Goal: Participate in discussion: Engage in conversation with other users on a specific topic

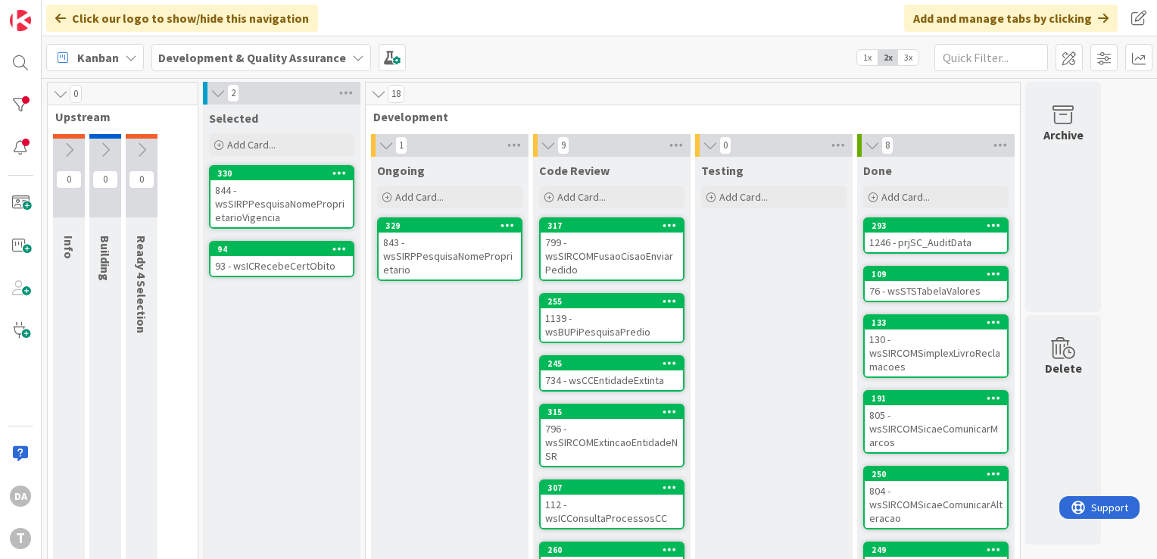
click at [438, 263] on div "843 - wsSIRPPesquisaNomeProprietario" at bounding box center [450, 255] width 142 height 47
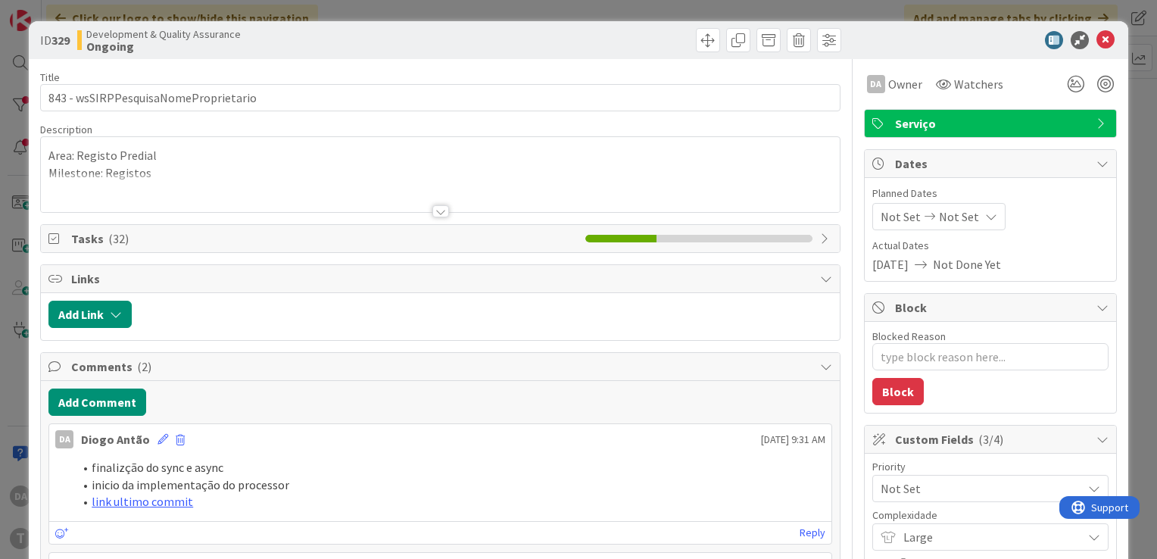
type textarea "x"
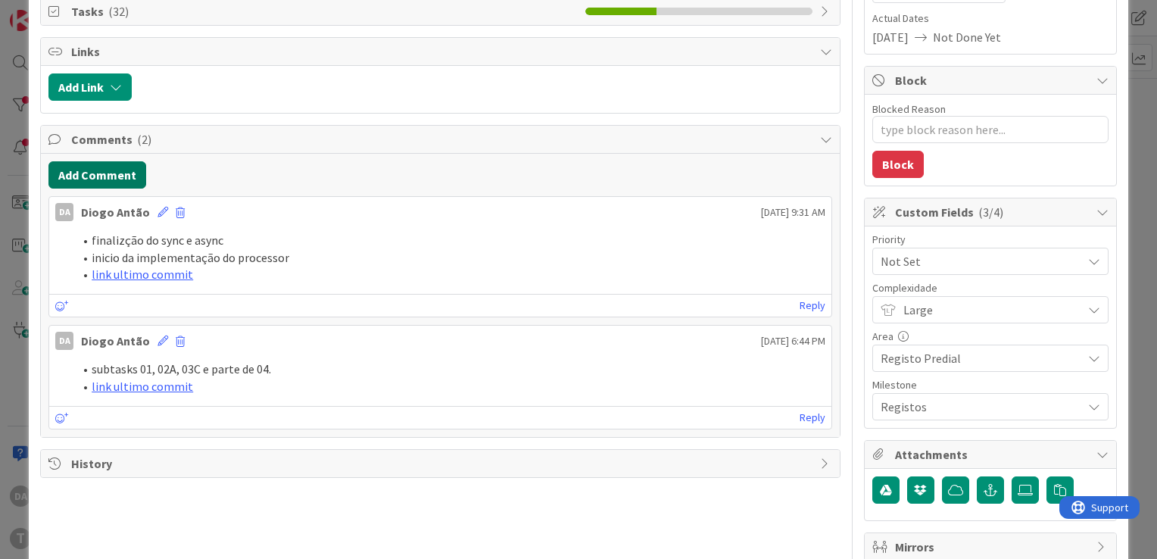
click at [117, 175] on button "Add Comment" at bounding box center [97, 174] width 98 height 27
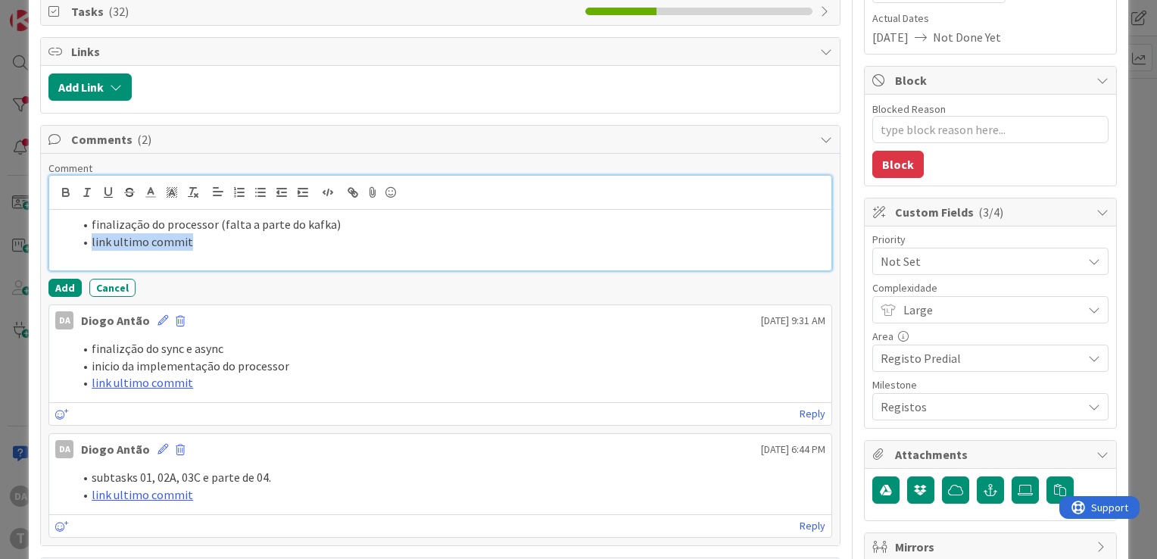
drag, startPoint x: 88, startPoint y: 237, endPoint x: 242, endPoint y: 241, distance: 154.5
click at [242, 241] on li "link ultimo commit" at bounding box center [449, 241] width 752 height 17
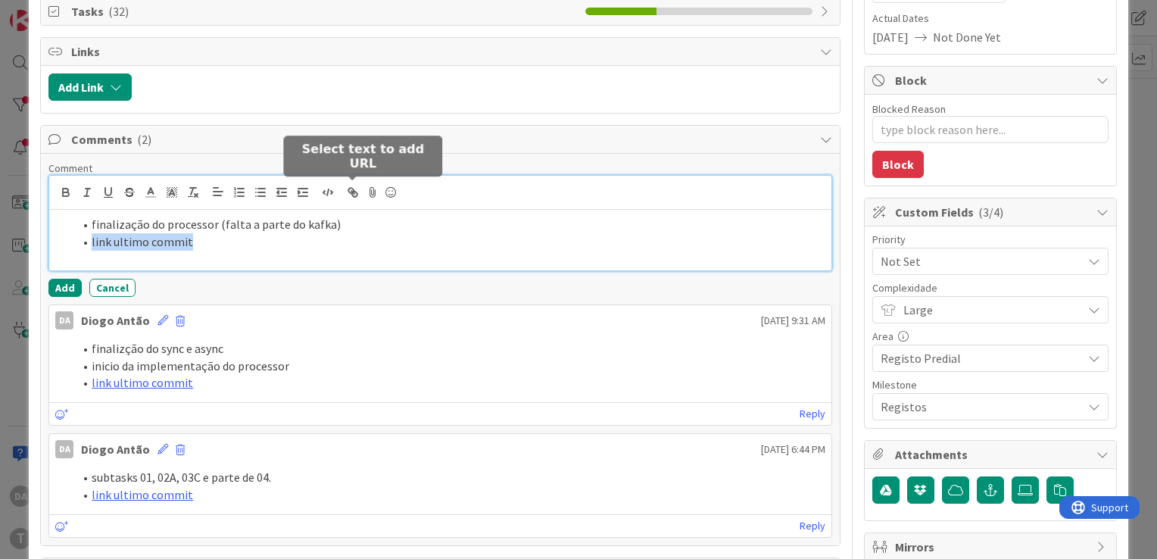
click at [349, 192] on icon "button" at bounding box center [353, 192] width 14 height 14
paste input "[URL]"
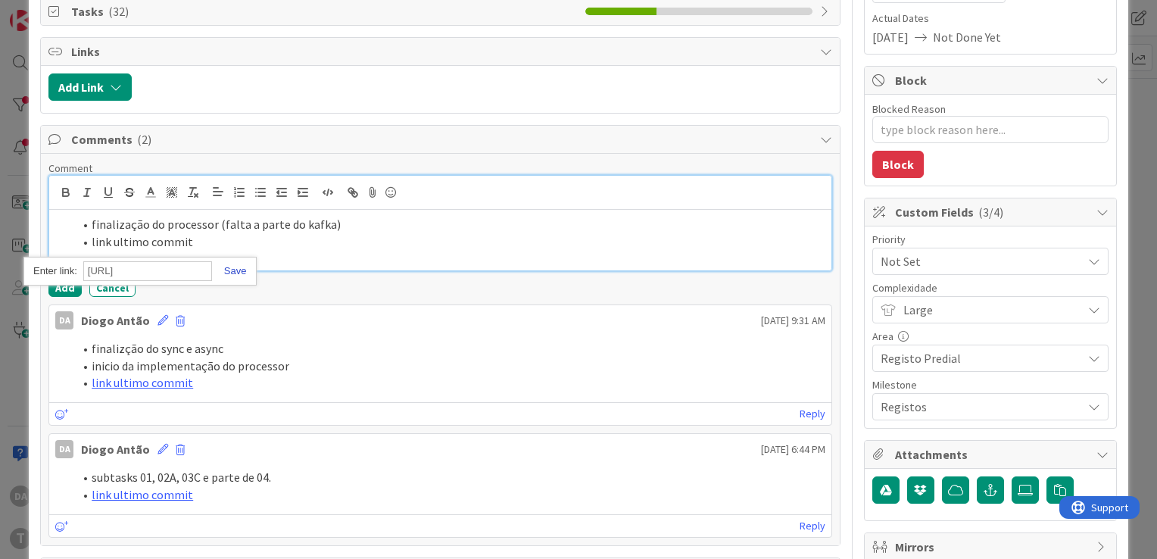
type input "[URL]"
click at [233, 265] on link at bounding box center [229, 270] width 35 height 11
click at [67, 283] on button "Add" at bounding box center [64, 288] width 33 height 18
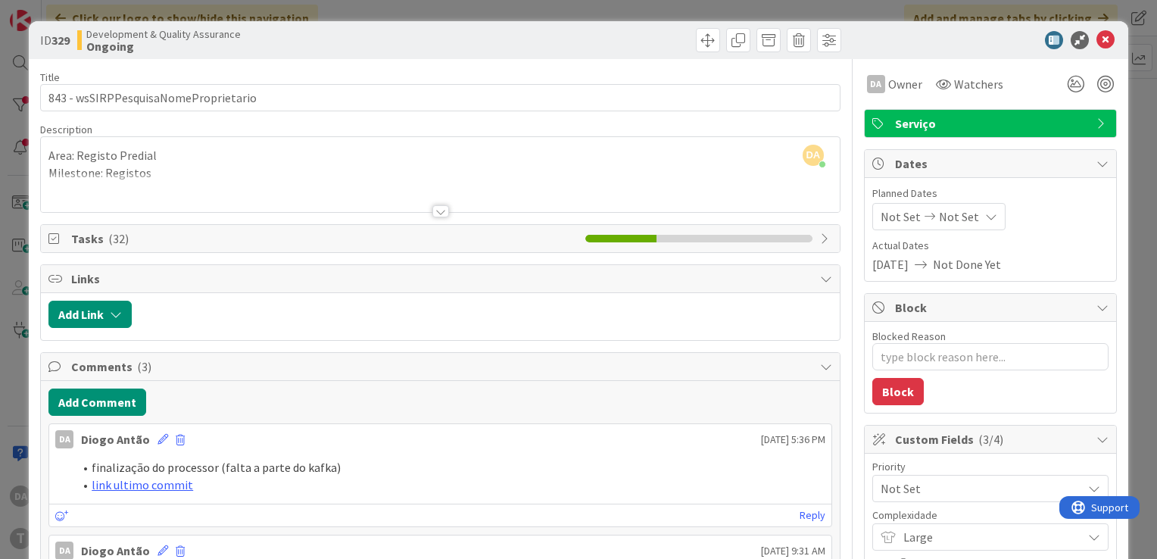
click at [820, 238] on icon at bounding box center [826, 238] width 12 height 12
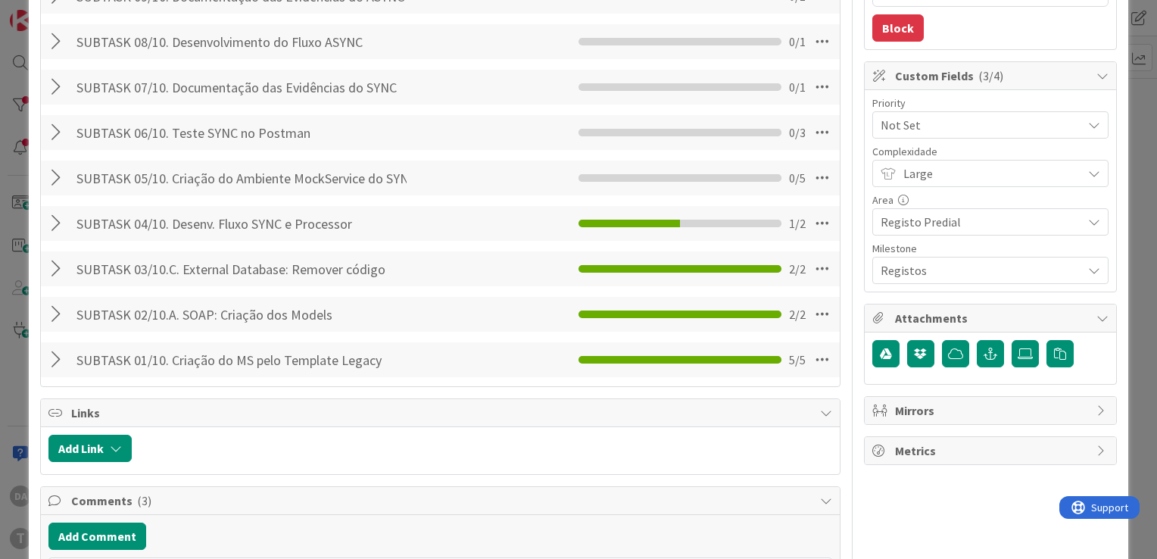
scroll to position [379, 0]
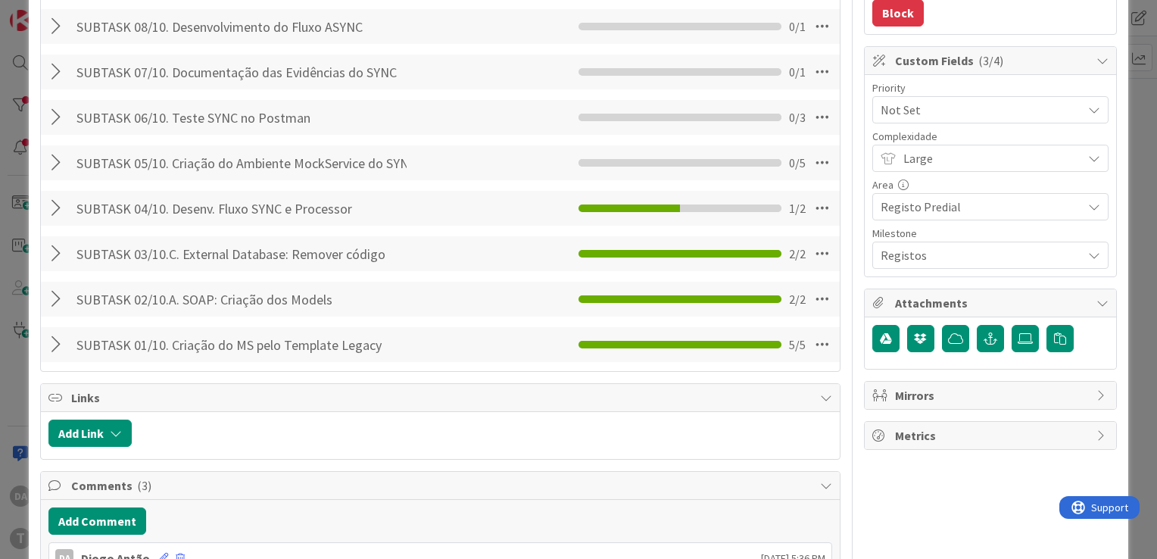
click at [51, 207] on div at bounding box center [58, 208] width 20 height 27
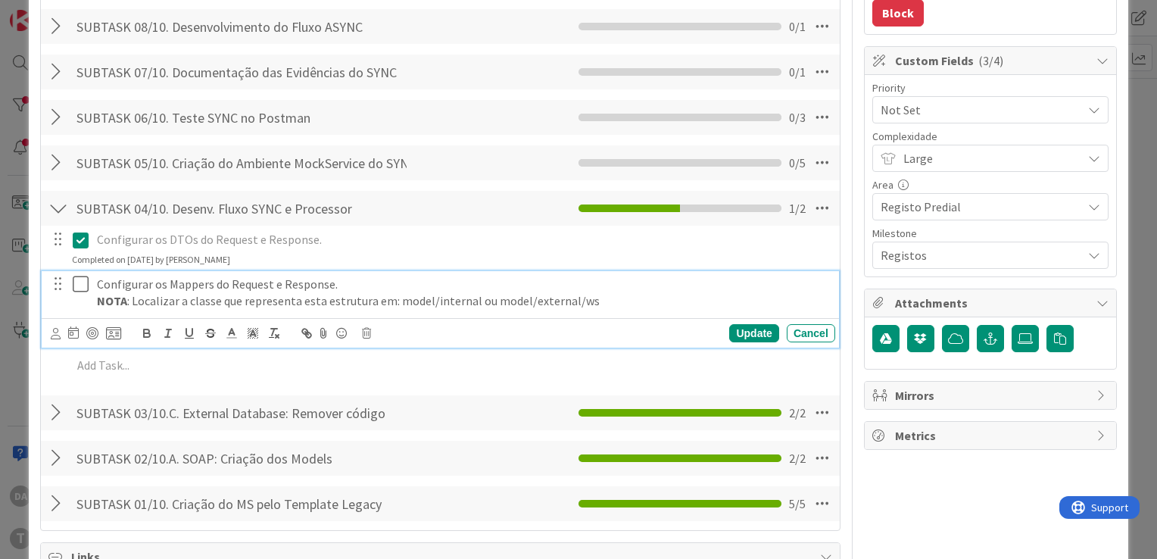
click at [79, 286] on icon at bounding box center [84, 284] width 23 height 18
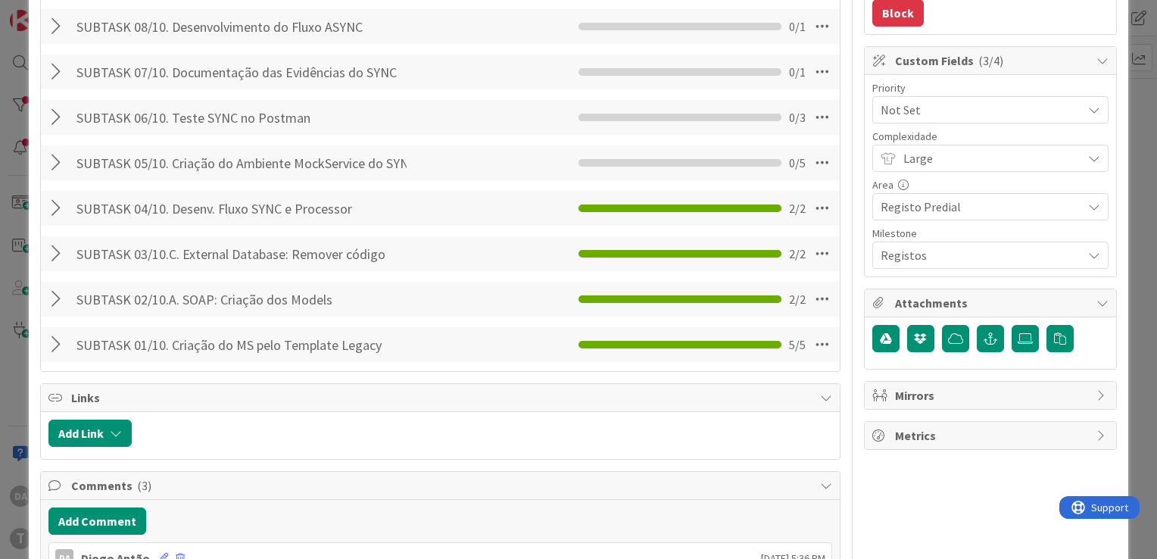
click at [55, 163] on div at bounding box center [58, 162] width 20 height 27
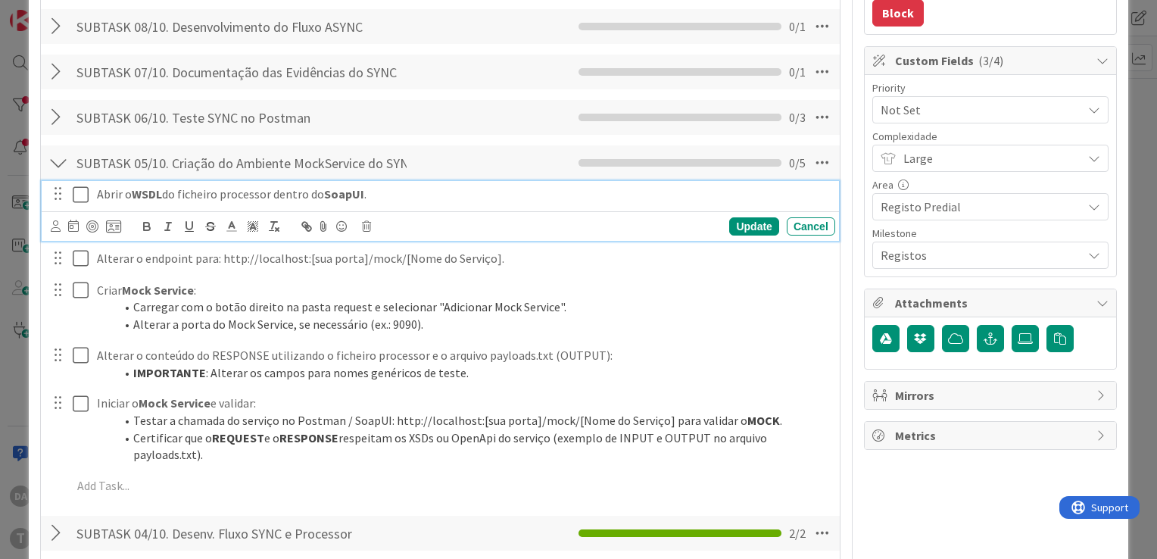
click at [83, 196] on icon at bounding box center [84, 194] width 23 height 18
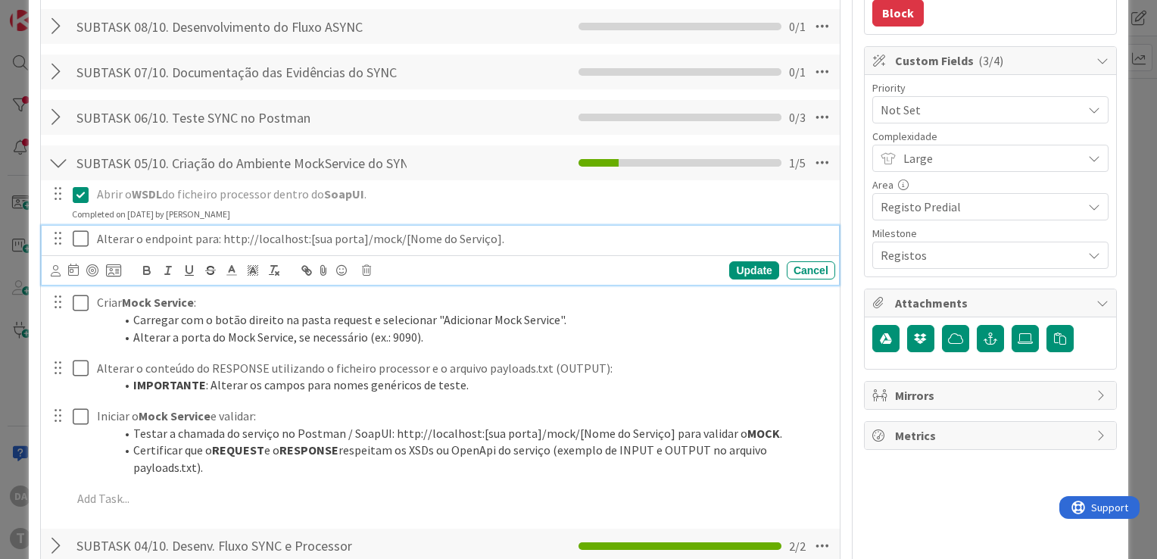
click at [77, 243] on icon at bounding box center [84, 238] width 23 height 18
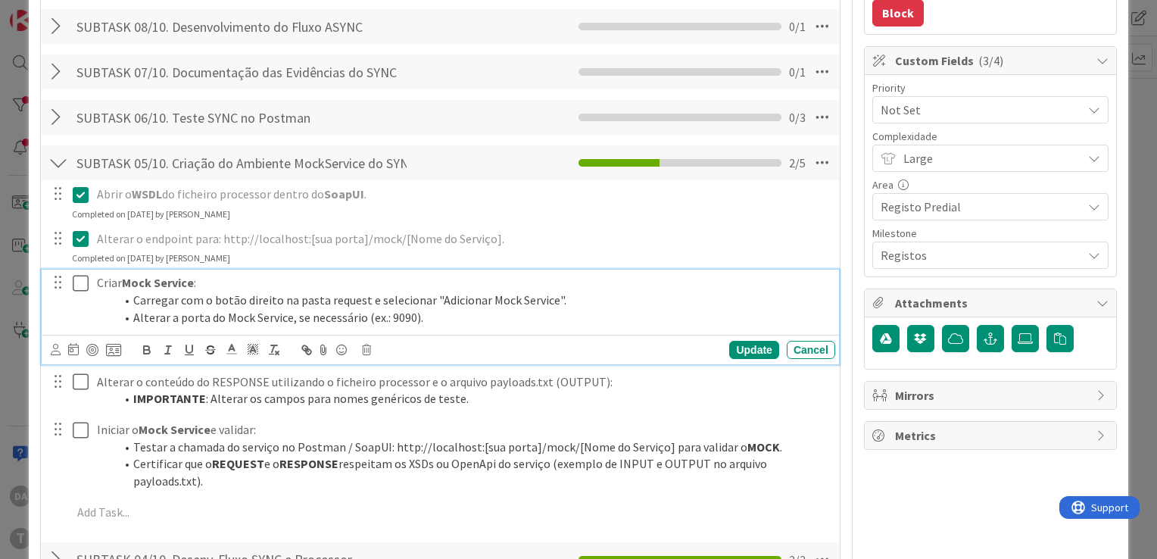
click at [79, 282] on icon at bounding box center [84, 283] width 23 height 18
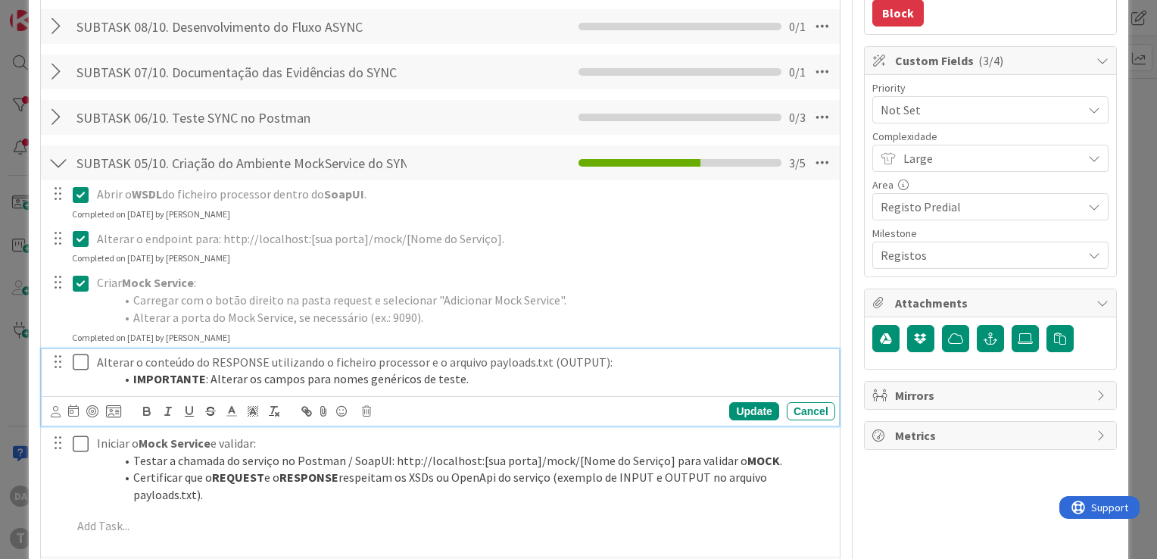
click at [85, 356] on icon at bounding box center [84, 362] width 23 height 18
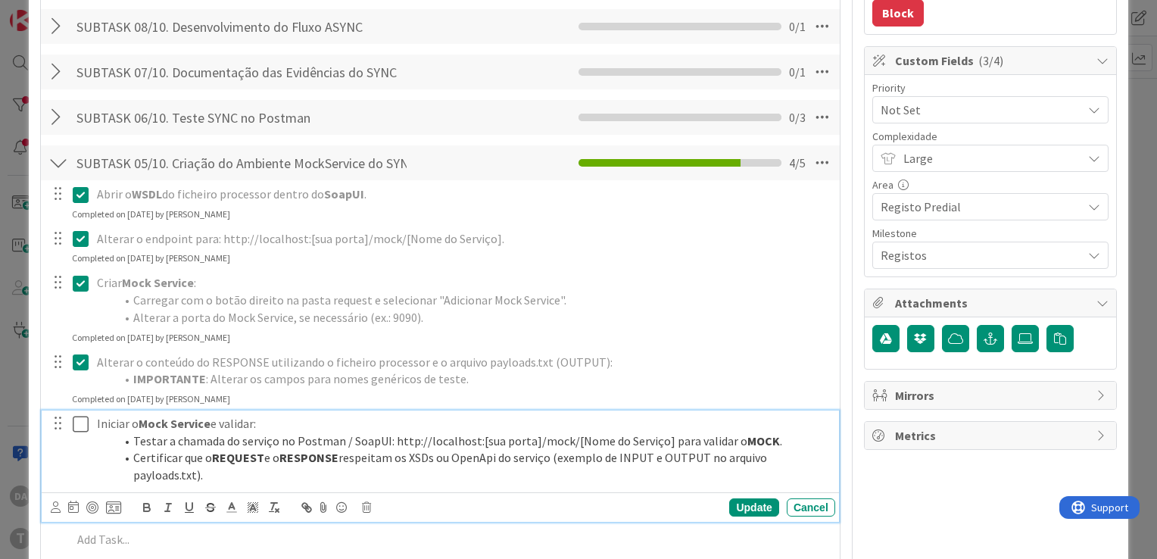
click at [79, 426] on icon at bounding box center [84, 424] width 23 height 18
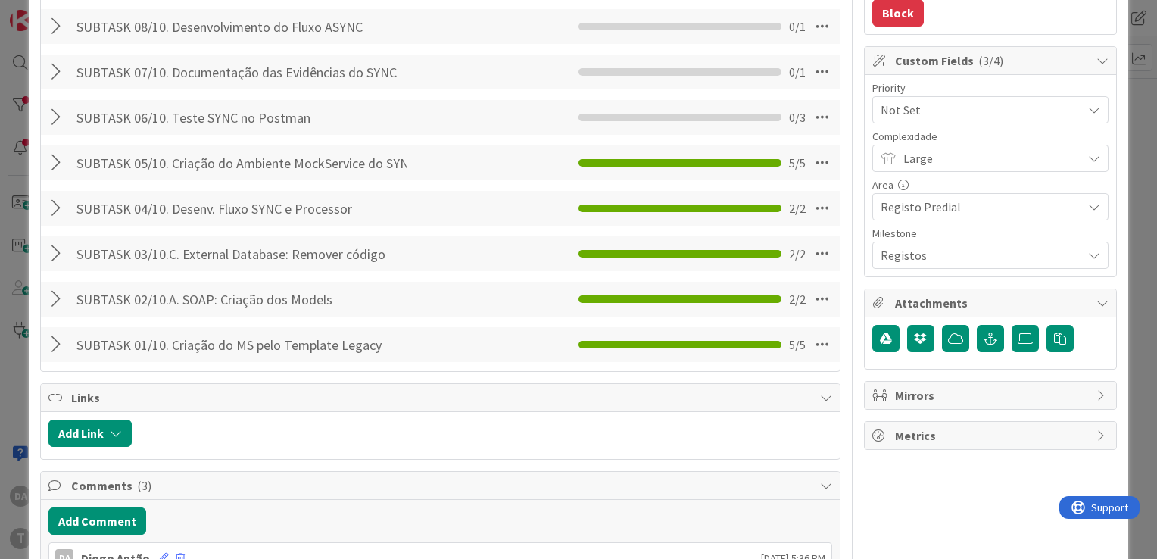
click at [55, 120] on div at bounding box center [58, 117] width 20 height 27
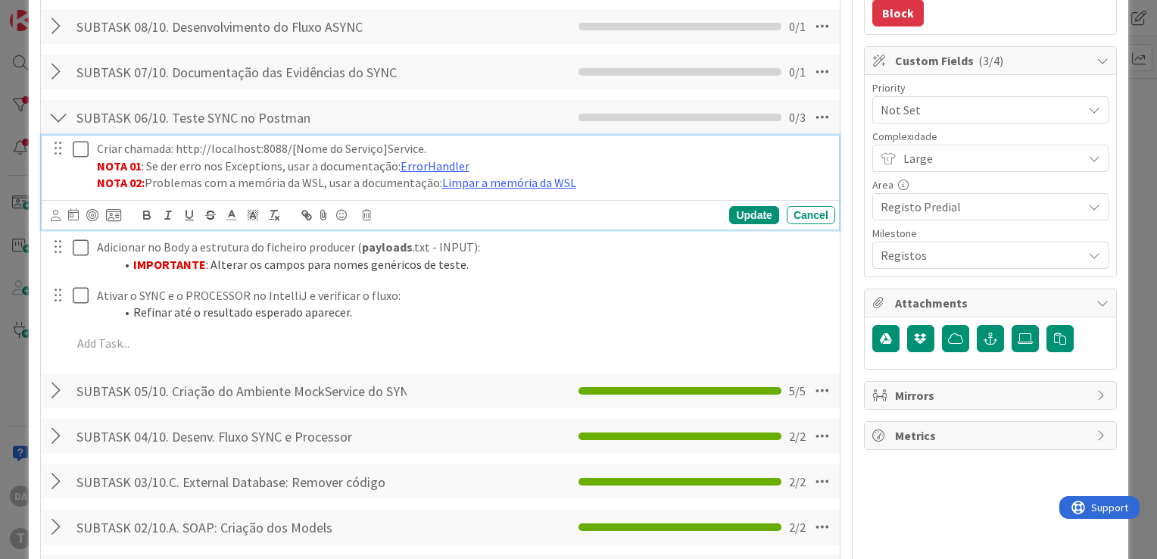
click at [78, 153] on icon at bounding box center [84, 149] width 23 height 18
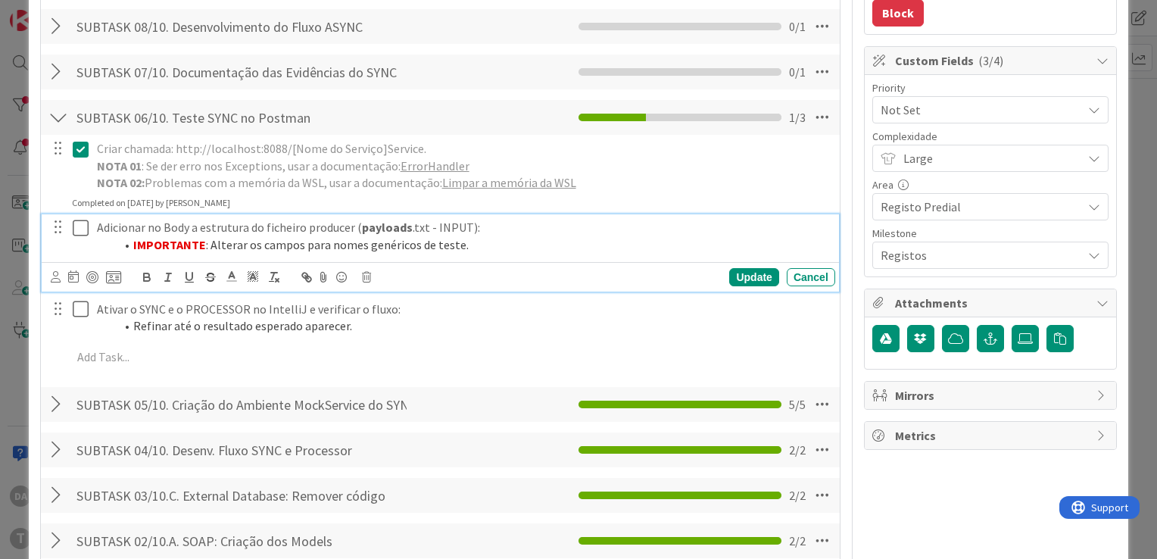
click at [82, 229] on icon at bounding box center [84, 228] width 23 height 18
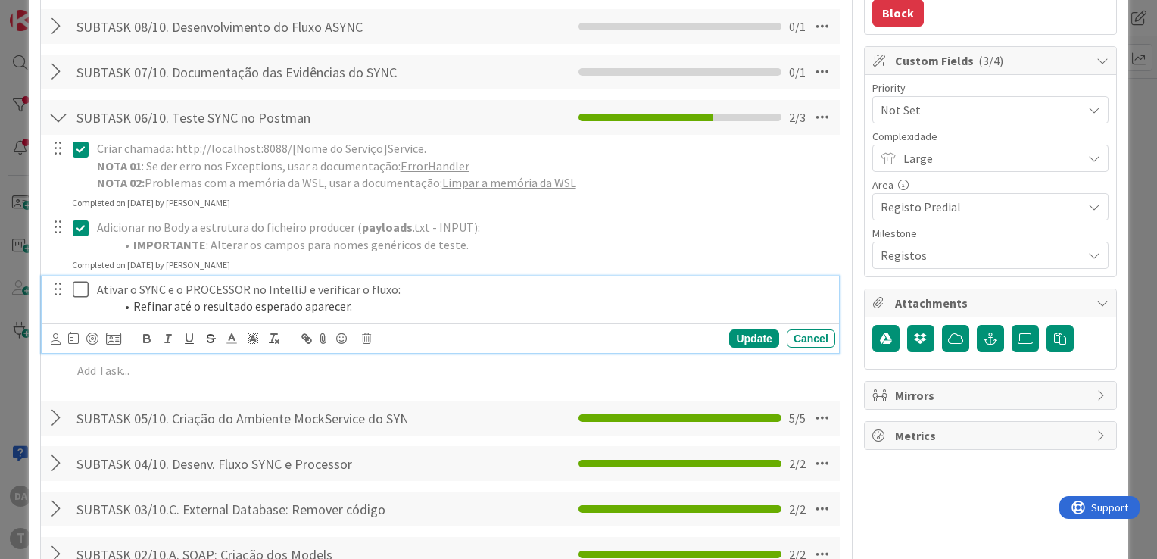
click at [78, 288] on icon at bounding box center [84, 289] width 23 height 18
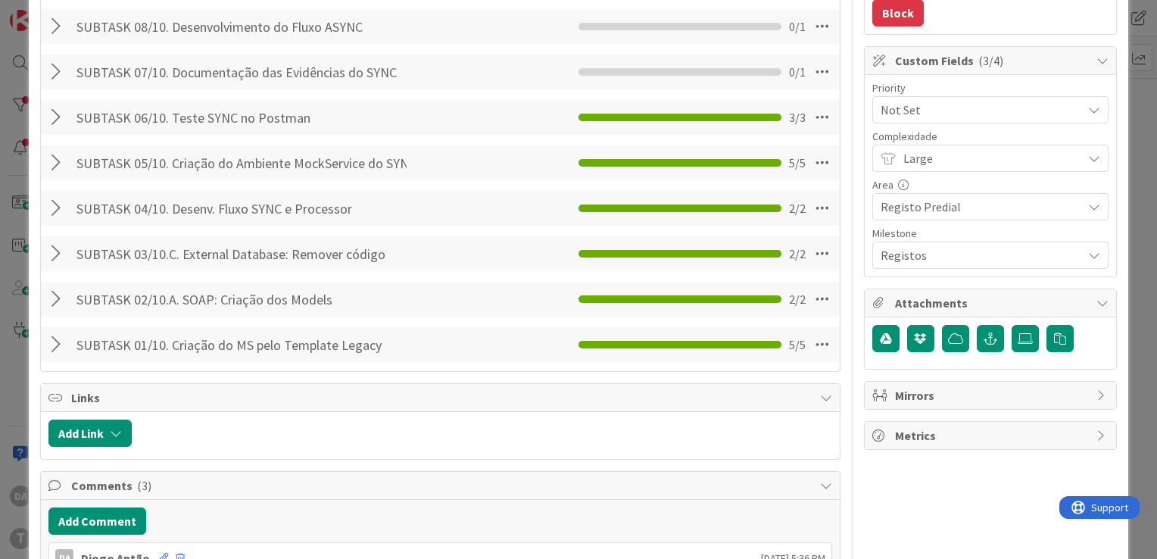
scroll to position [303, 0]
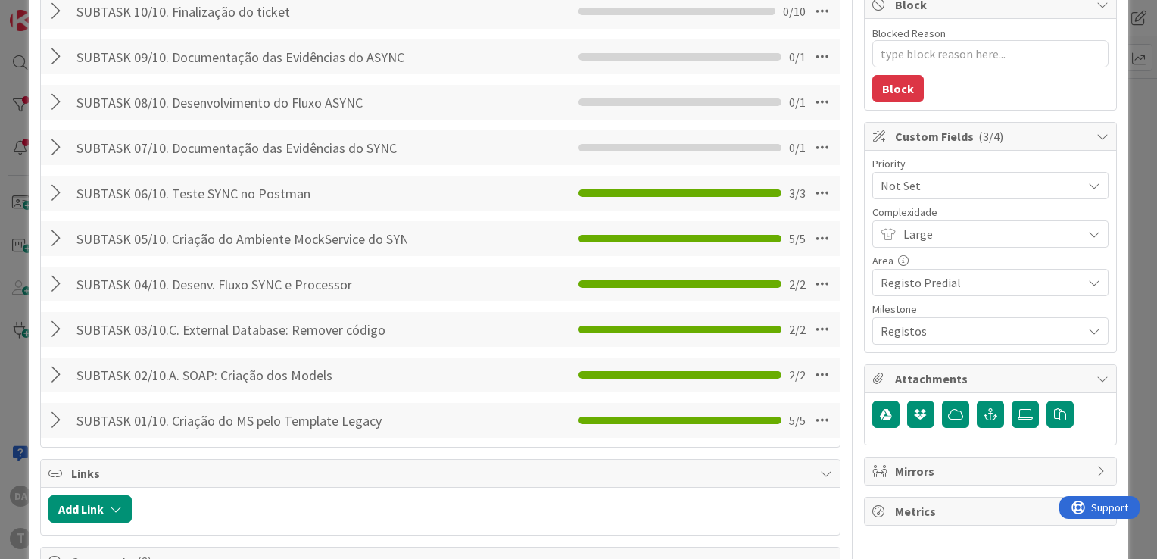
click at [58, 96] on div at bounding box center [58, 102] width 20 height 27
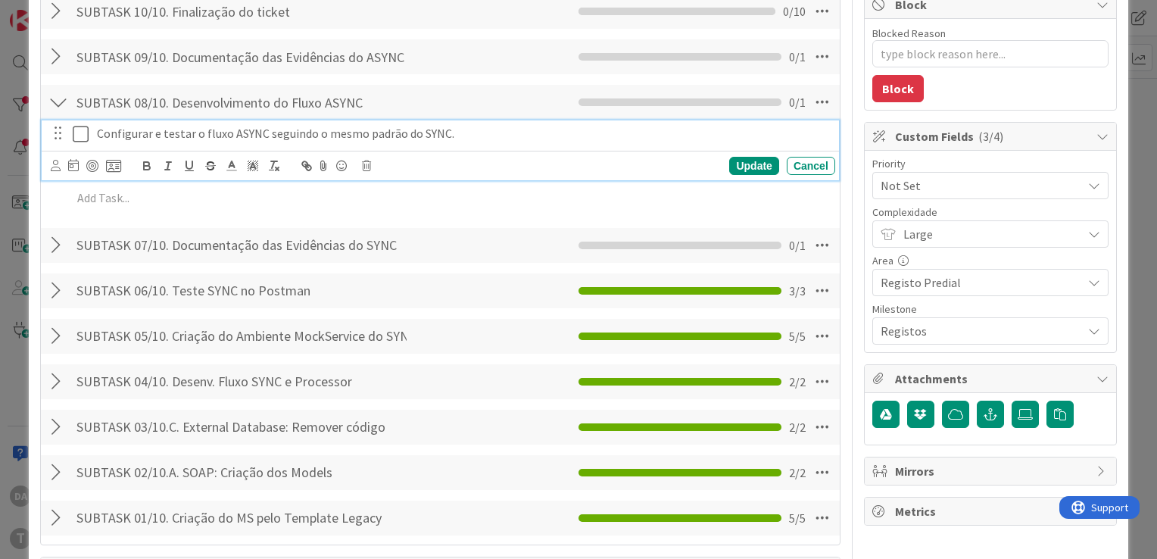
click at [75, 138] on icon at bounding box center [84, 134] width 23 height 18
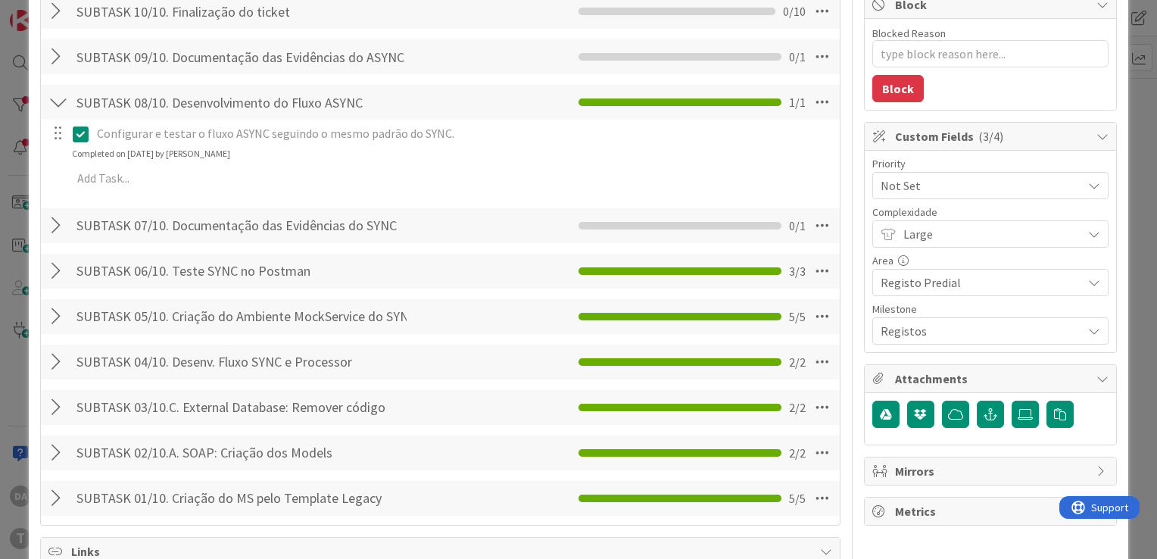
type textarea "x"
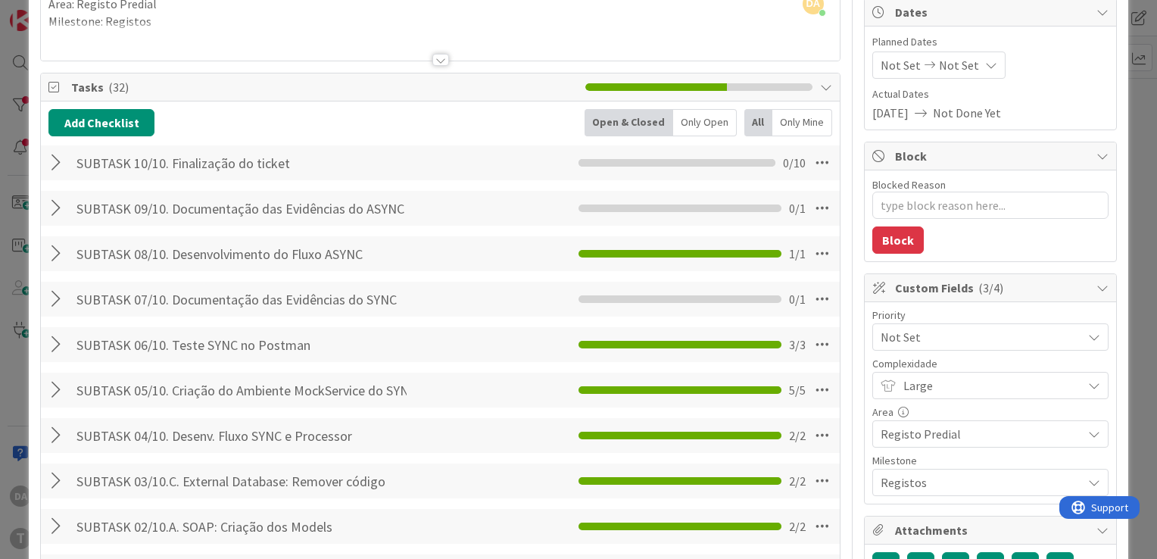
scroll to position [0, 0]
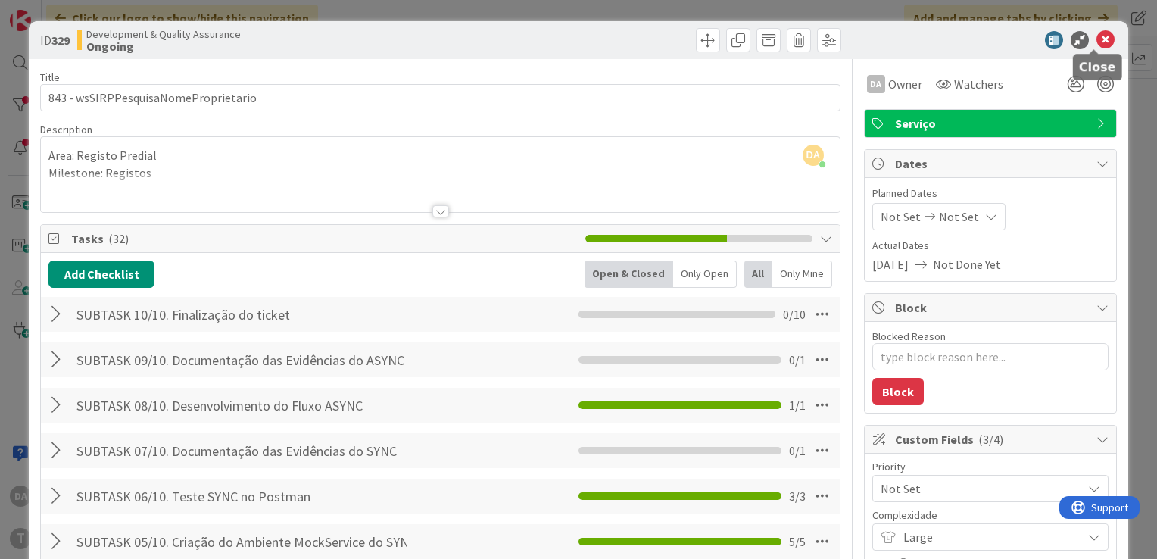
click at [1096, 38] on icon at bounding box center [1105, 40] width 18 height 18
